Goal: Transaction & Acquisition: Purchase product/service

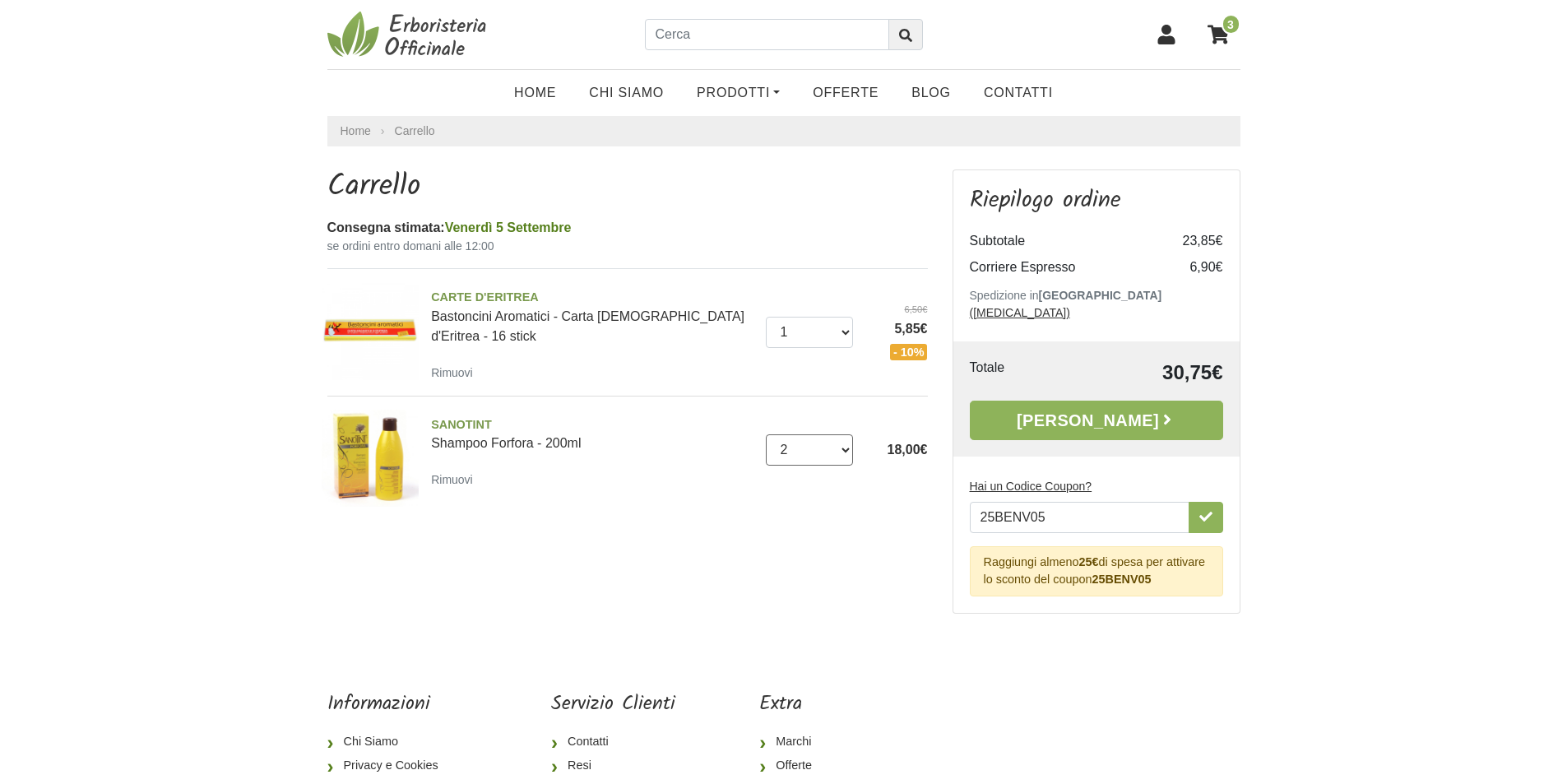
click at [848, 452] on select "0 (Rimuovi) 1 2 3 4 5 6 7 8" at bounding box center [809, 449] width 87 height 31
select select "1"
click at [766, 434] on select "0 ([GEOGRAPHIC_DATA]) 1 2 3 4 5 6 7 8" at bounding box center [809, 449] width 87 height 31
click at [853, 450] on div "9,00€" at bounding box center [897, 450] width 87 height 20
click at [847, 333] on select "0 (Rimuovi) 1 2 3 4 5 6 7 8 9 10 11" at bounding box center [809, 331] width 87 height 31
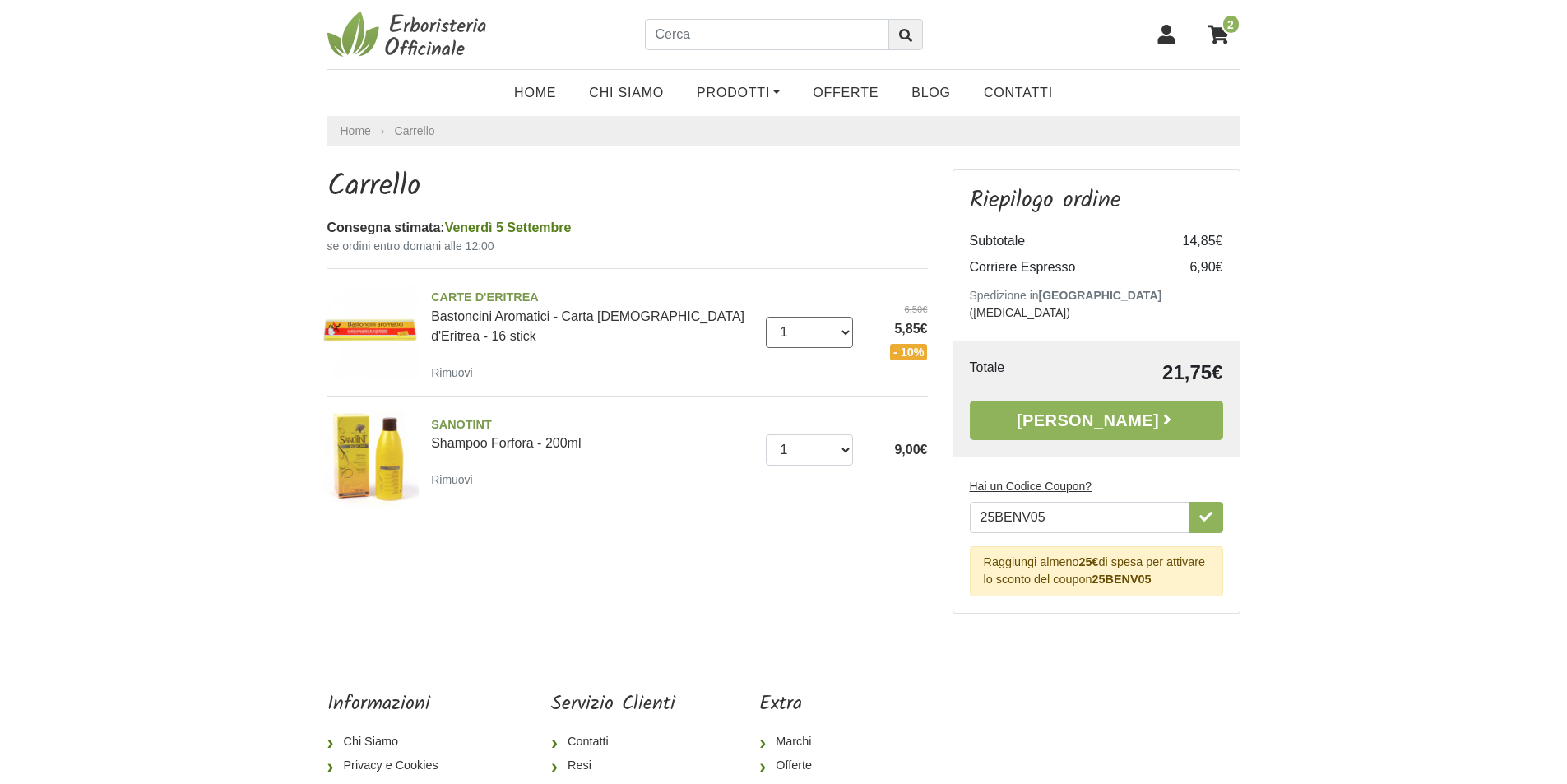
select select "2"
click at [766, 317] on select "0 (Rimuovi) 1 2 3 4 5 6 7 8 9 10 11" at bounding box center [809, 331] width 87 height 31
click at [1088, 403] on link "Alla Cassa" at bounding box center [1096, 420] width 253 height 40
click at [836, 452] on select "0 (Rimuovi) 1 2 3 4 5 6 7 8" at bounding box center [809, 449] width 87 height 31
select select "2"
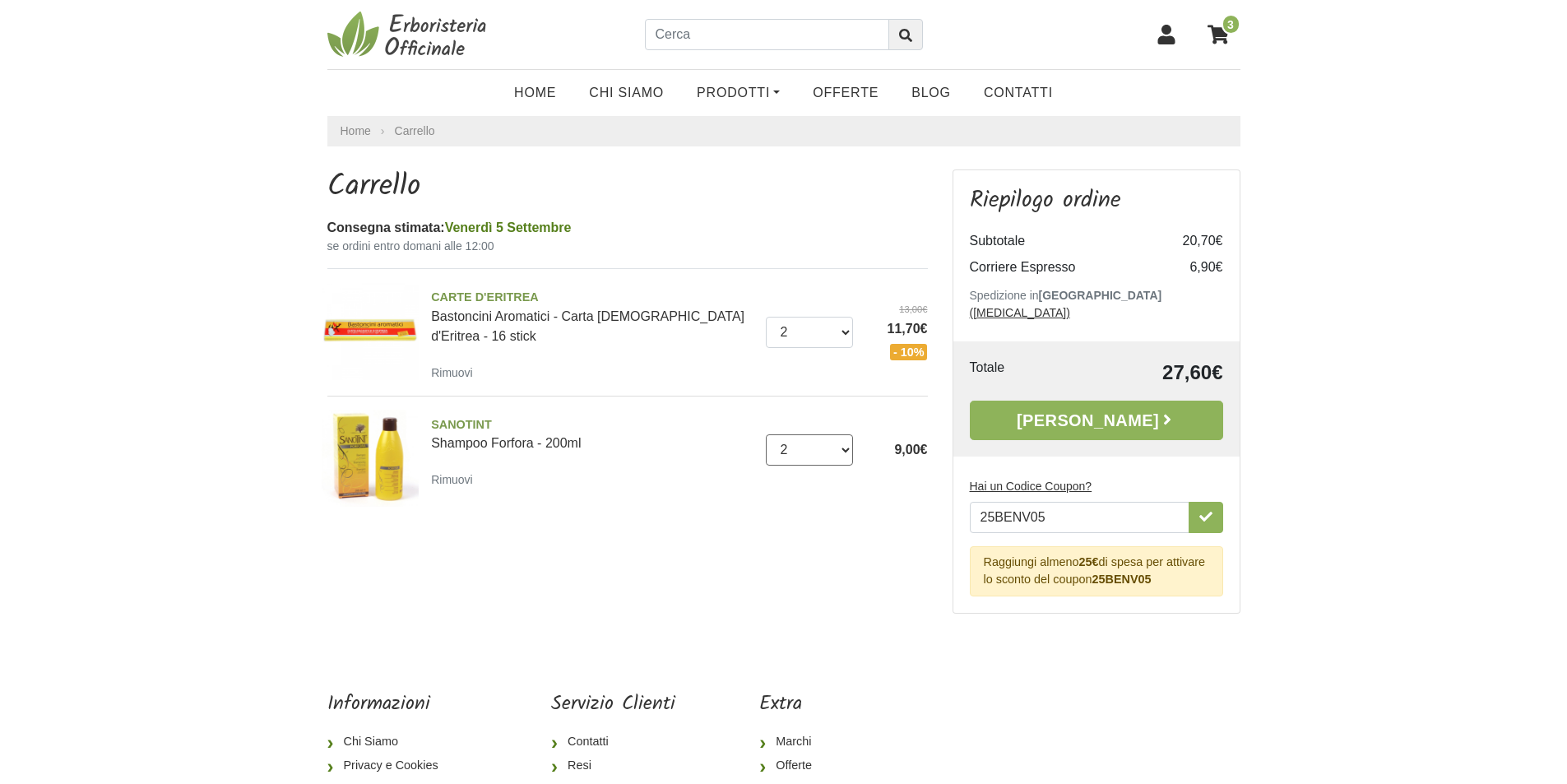
click at [766, 434] on select "0 (Rimuovi) 1 2 3 4 5 6 7 8" at bounding box center [809, 449] width 87 height 31
click at [850, 333] on select "0 (Rimuovi) 1 2 3 4 5 6 7 8 9 10 11" at bounding box center [809, 331] width 87 height 31
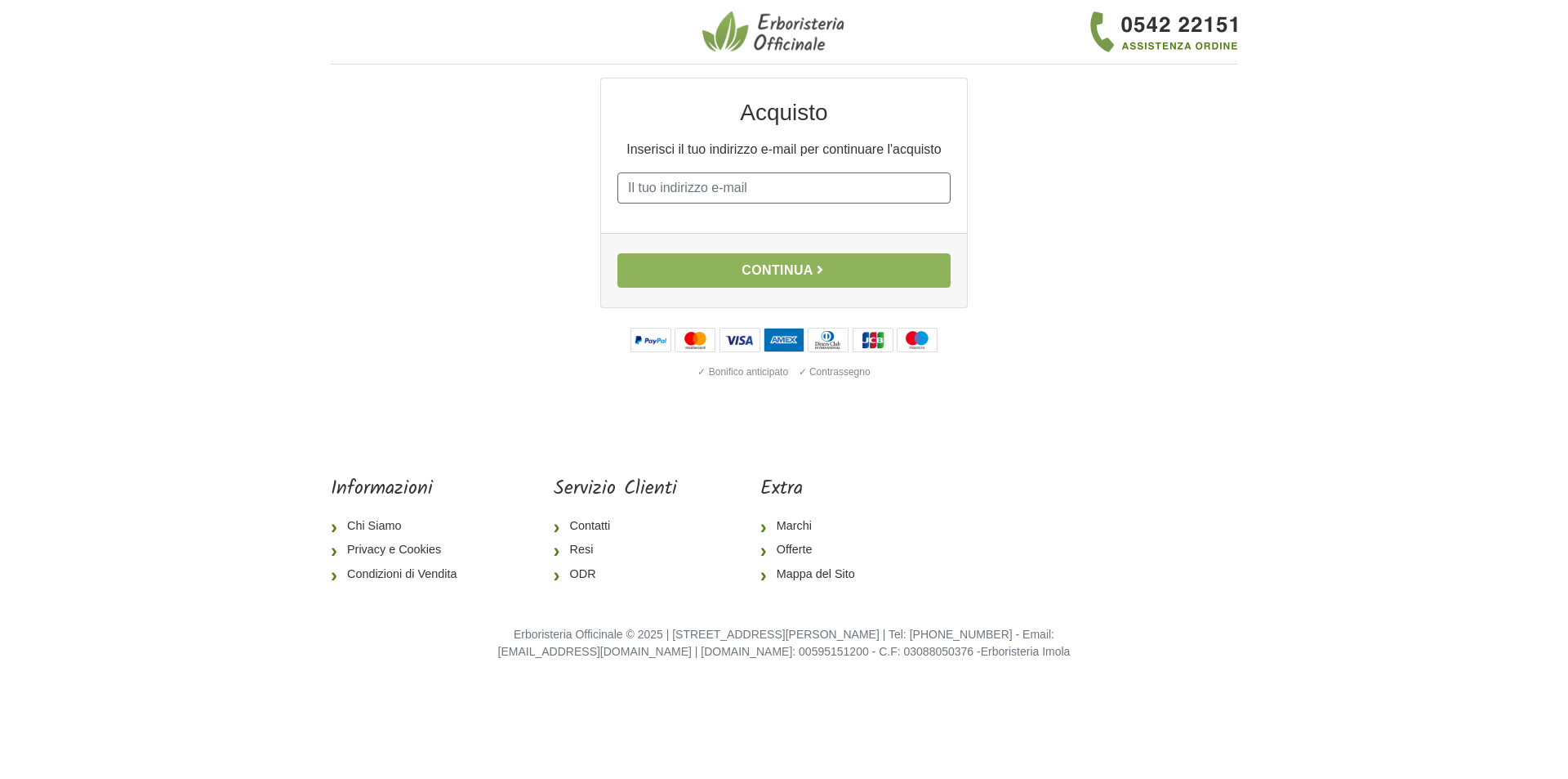
click at [711, 193] on input "E-mail" at bounding box center [784, 187] width 333 height 31
type input "nadyamaffe@gmail.com"
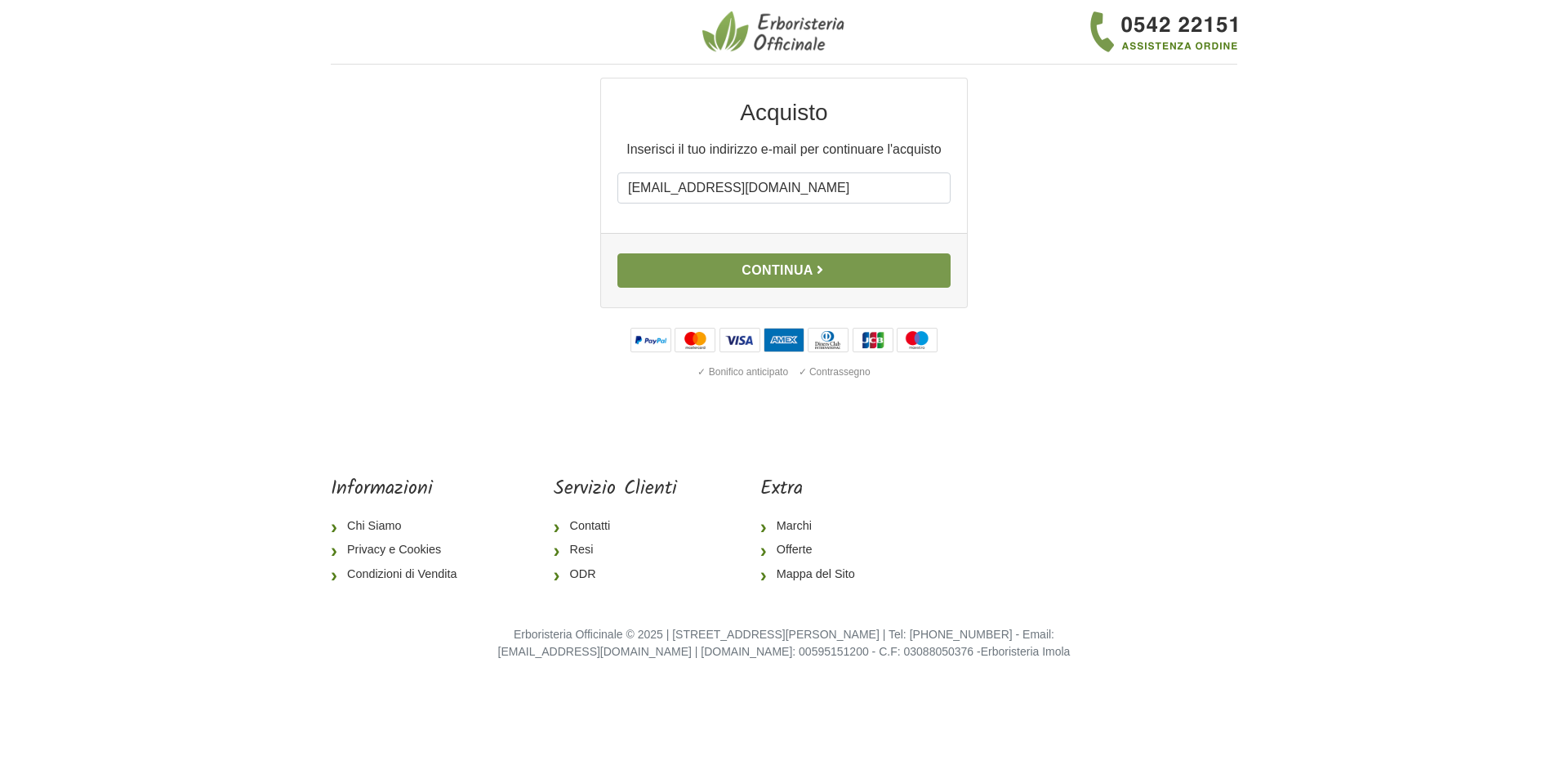
click at [771, 279] on button "Continua" at bounding box center [784, 270] width 333 height 35
